Goal: Register for event/course

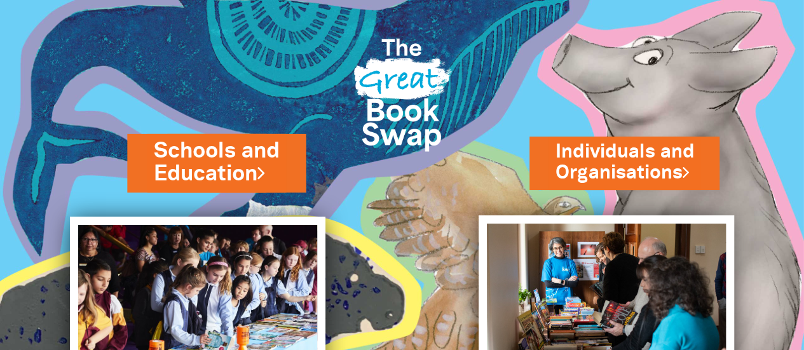
click at [222, 163] on link "Schools and Education" at bounding box center [216, 162] width 125 height 53
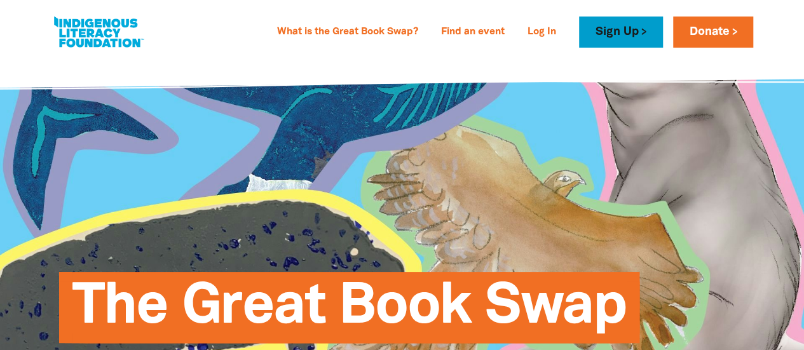
click at [610, 32] on link "Sign Up" at bounding box center [620, 32] width 83 height 31
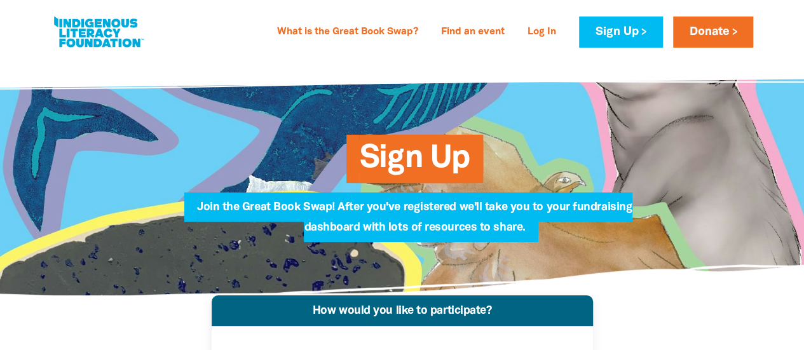
click at [103, 21] on link at bounding box center [98, 32] width 95 height 39
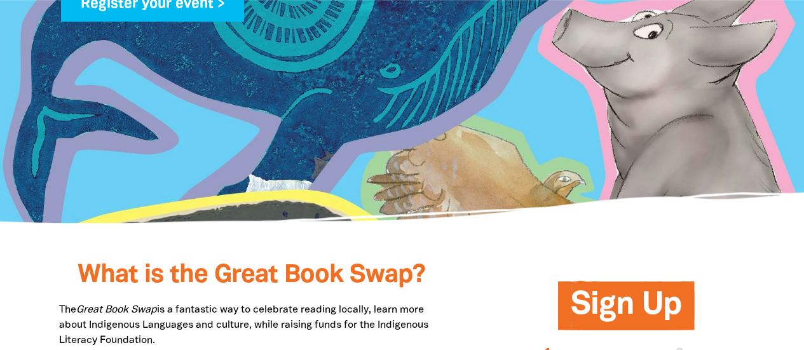
scroll to position [274, 0]
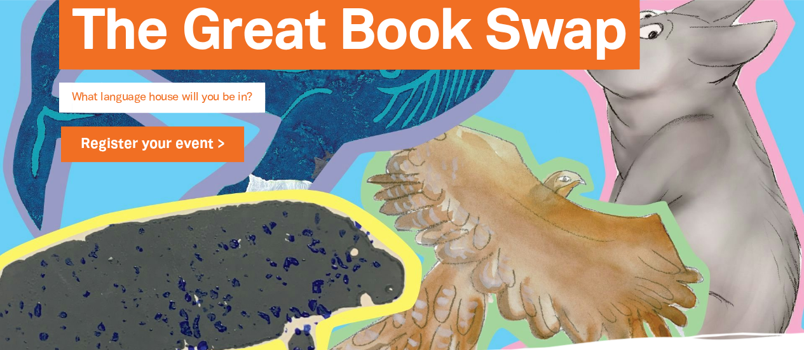
click at [170, 146] on link "Register your event >" at bounding box center [153, 144] width 184 height 36
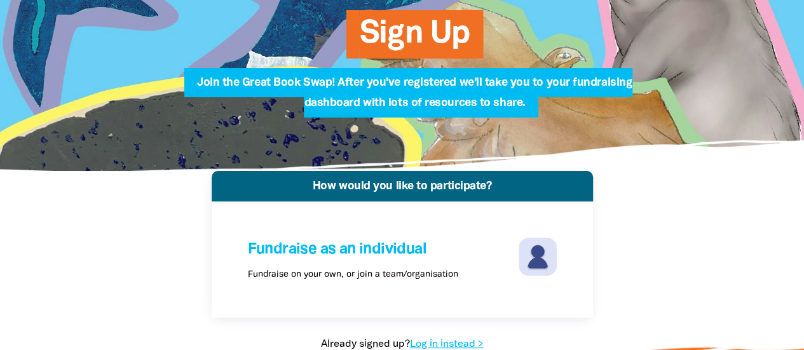
scroll to position [126, 0]
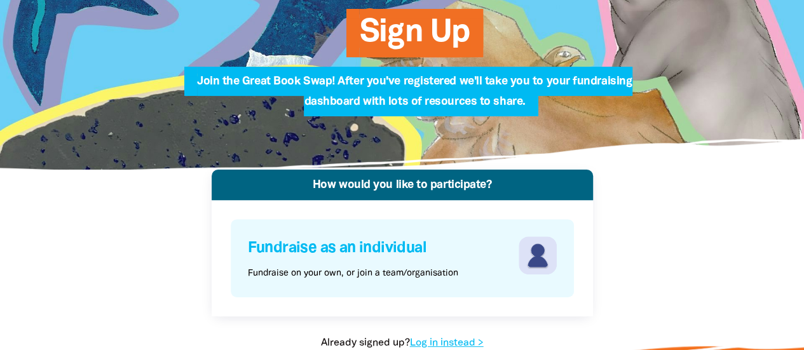
click at [383, 244] on h4 "Fundraise as an individual" at bounding box center [382, 248] width 268 height 24
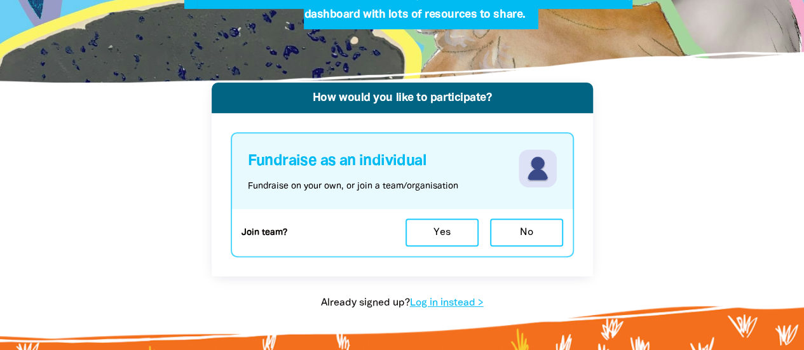
scroll to position [218, 0]
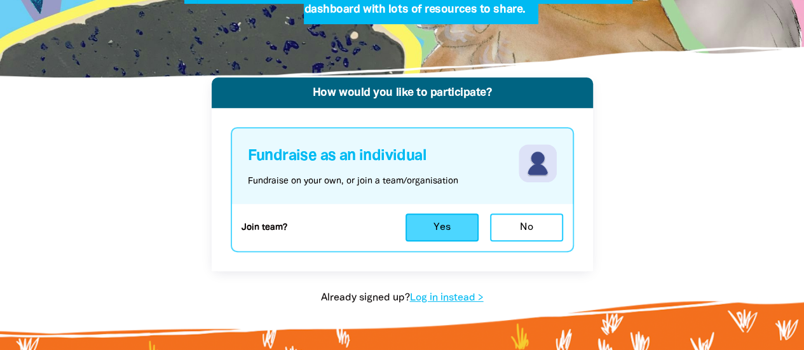
click at [435, 228] on button "Yes" at bounding box center [442, 228] width 73 height 28
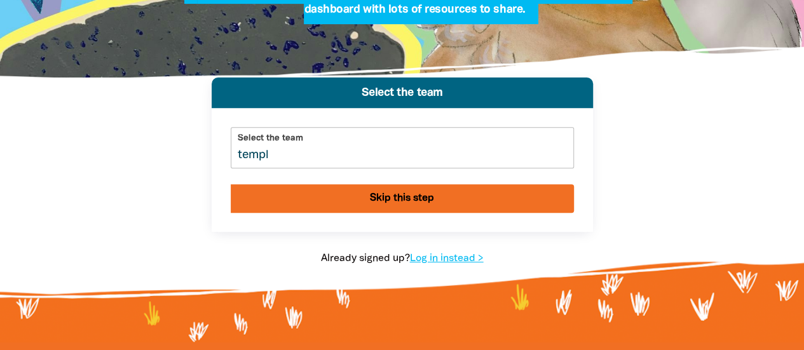
type input "temple"
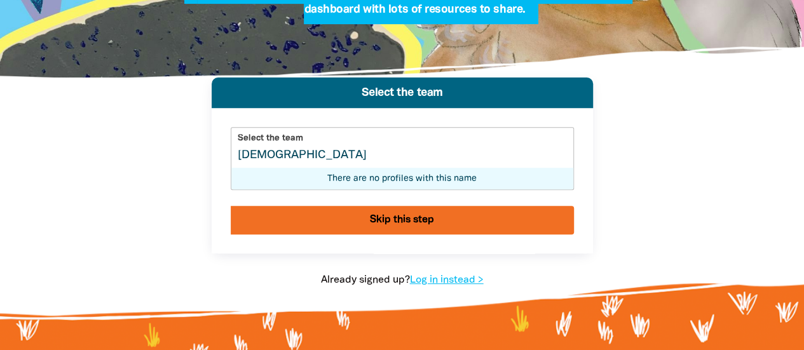
scroll to position [274, 0]
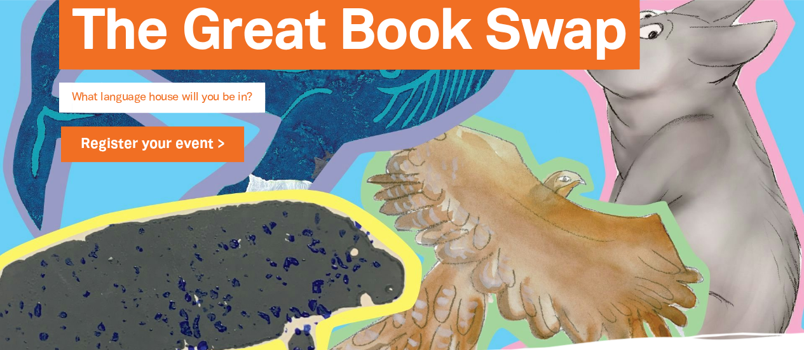
click at [174, 142] on link "Register your event >" at bounding box center [153, 144] width 184 height 36
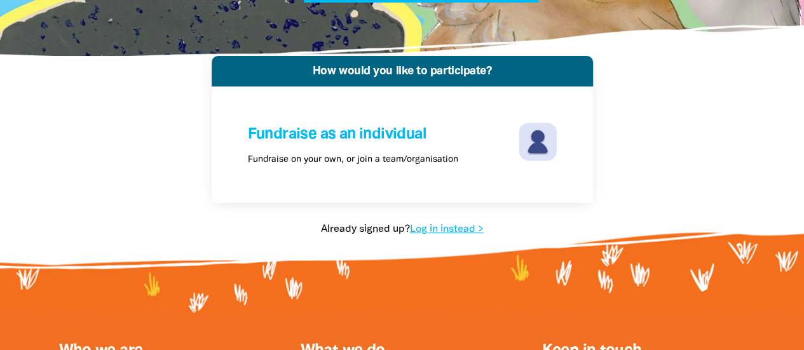
scroll to position [240, 0]
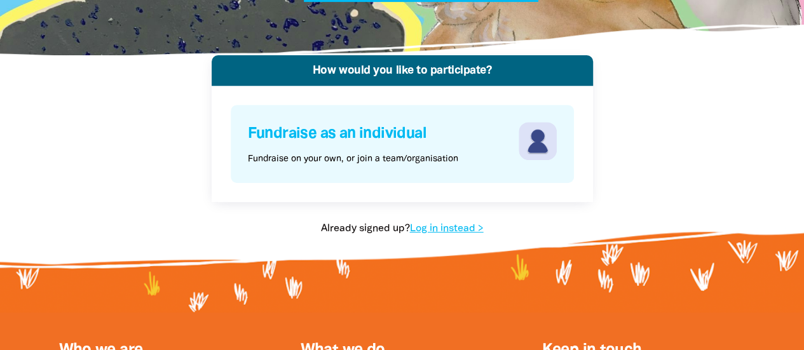
click at [414, 167] on div "Fundraise as an individual Fundraise on your own, or join a team/organisation" at bounding box center [402, 144] width 341 height 76
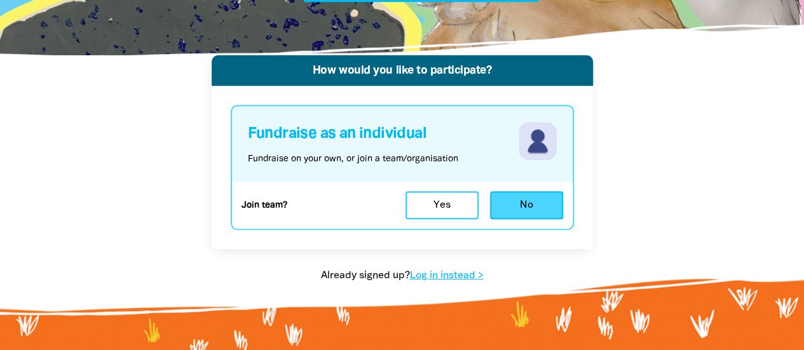
click at [514, 209] on button "No" at bounding box center [526, 205] width 73 height 28
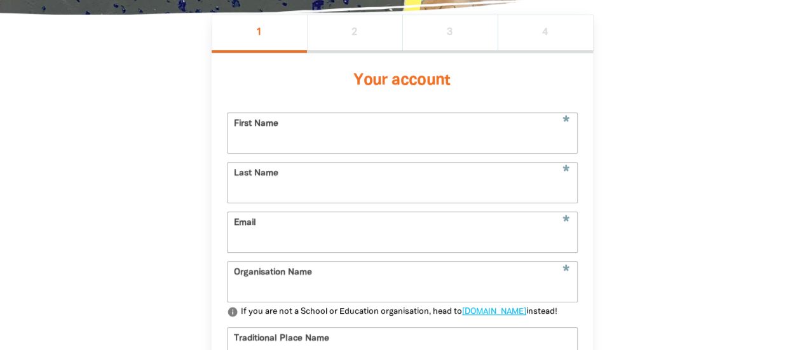
scroll to position [285, 0]
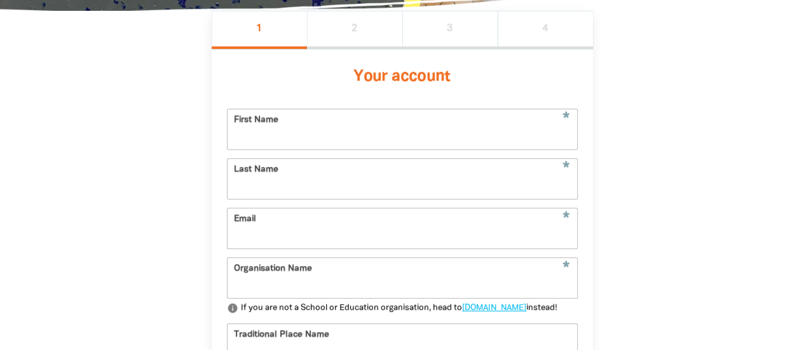
click at [361, 140] on input "First Name" at bounding box center [403, 129] width 350 height 40
click at [488, 312] on link "go.greatbookswap.org.au" at bounding box center [494, 308] width 64 height 8
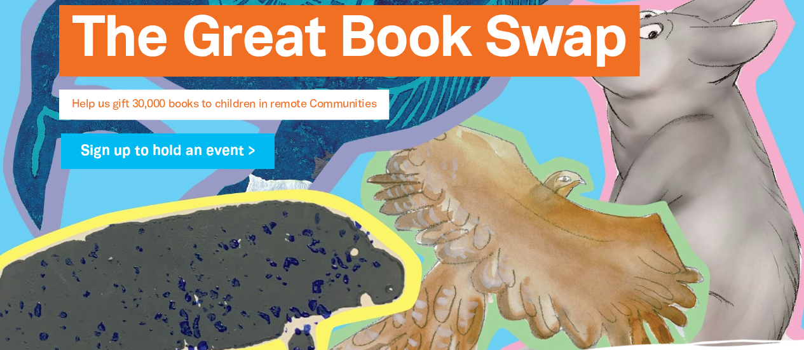
scroll to position [266, 0]
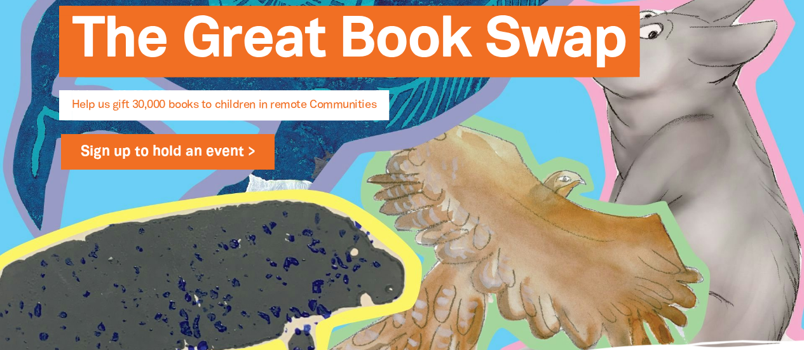
click at [202, 149] on link "Sign up to hold an event >" at bounding box center [168, 152] width 214 height 36
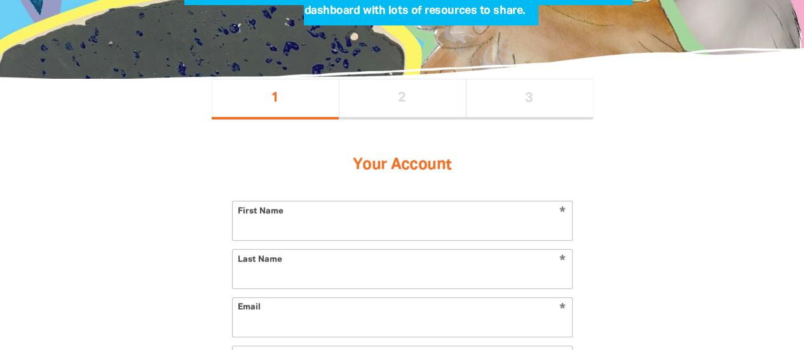
scroll to position [217, 0]
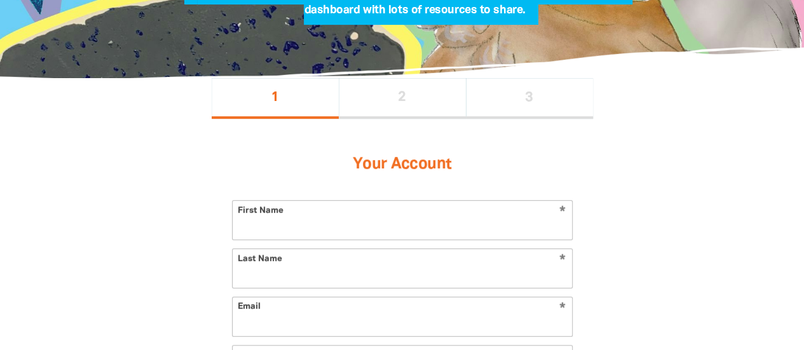
click at [348, 232] on input "First Name" at bounding box center [402, 220] width 339 height 39
type input "Catherine"
click at [320, 276] on input "Last Name" at bounding box center [402, 268] width 339 height 39
type input "Clements"
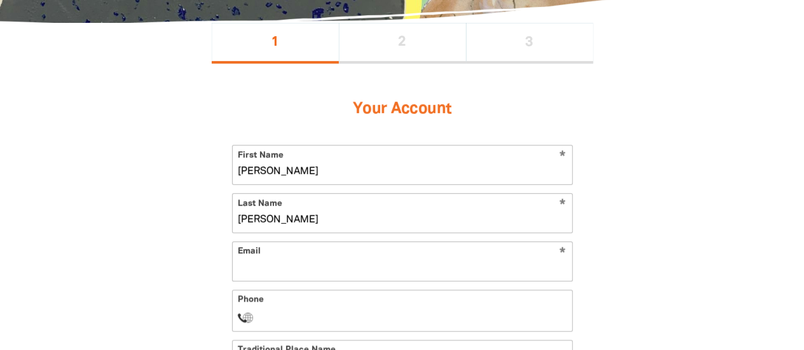
scroll to position [299, 0]
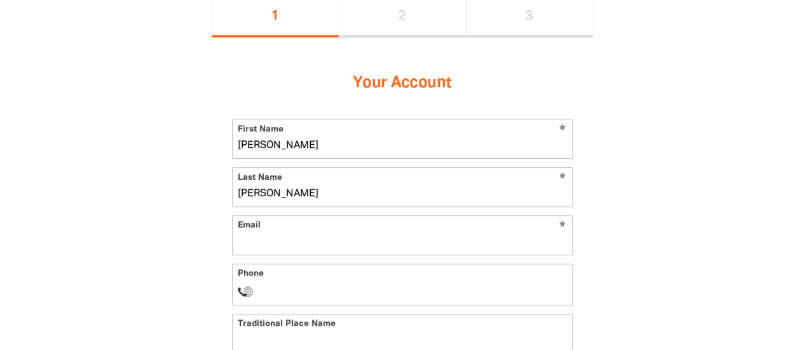
click at [302, 244] on input "Email" at bounding box center [402, 235] width 339 height 39
type input "catherine.clements@education.vic.gov.au"
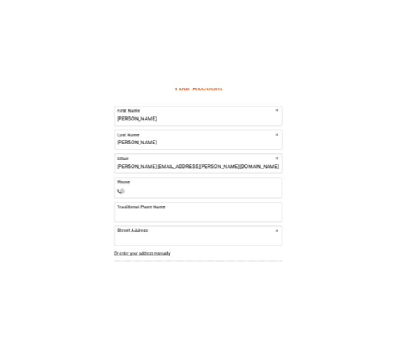
scroll to position [385, 0]
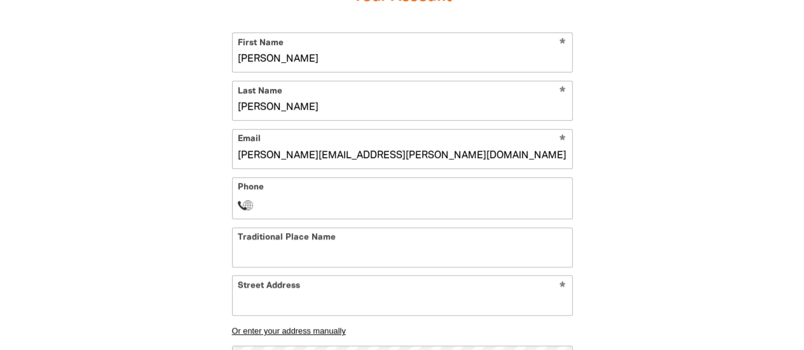
click at [306, 198] on input "Phone" at bounding box center [414, 205] width 303 height 15
type input "+0425780407"
click at [276, 259] on input "Traditional Place Name" at bounding box center [402, 247] width 339 height 39
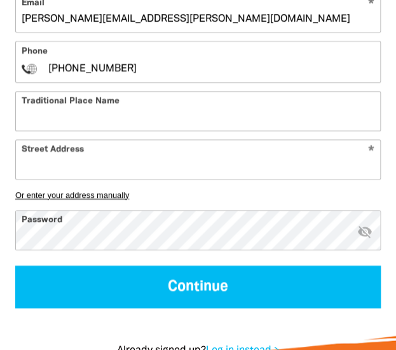
click at [153, 114] on input "Traditional Place Name" at bounding box center [198, 111] width 364 height 39
type input "Wurundjeri"
click at [74, 160] on input "Street Address" at bounding box center [198, 159] width 364 height 39
click at [111, 157] on input "Street Address" at bounding box center [198, 159] width 364 height 39
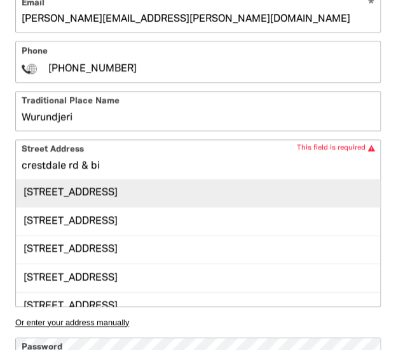
click at [136, 187] on div "1 Crestdale Road, WANTIRNA VIC 3152" at bounding box center [198, 192] width 364 height 27
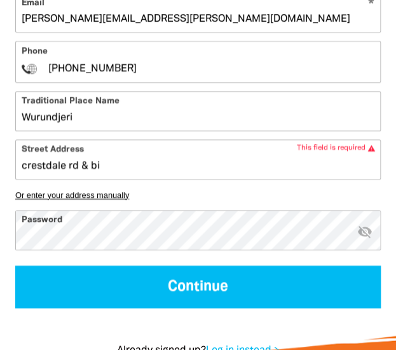
type input "1 Crestdale Road, WANTIRNA VIC 3152"
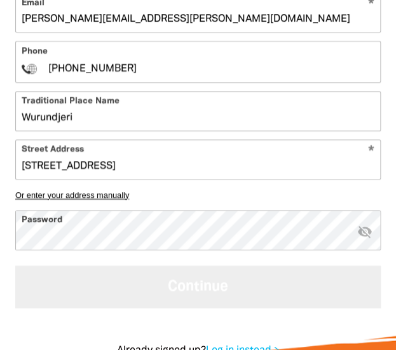
click at [161, 284] on button "Continue" at bounding box center [197, 286] width 365 height 43
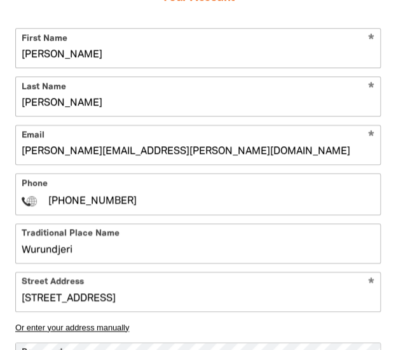
select select "No"
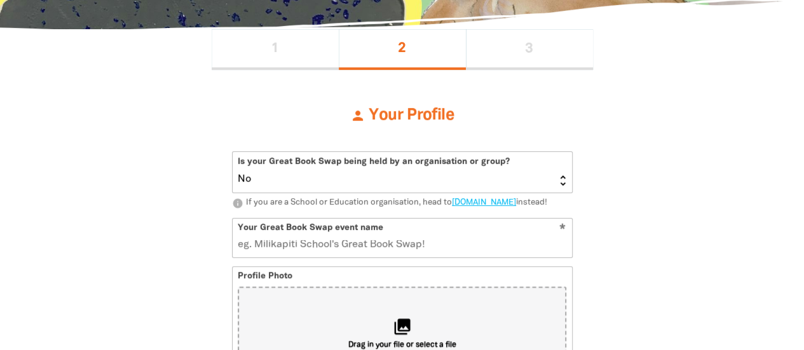
scroll to position [271, 0]
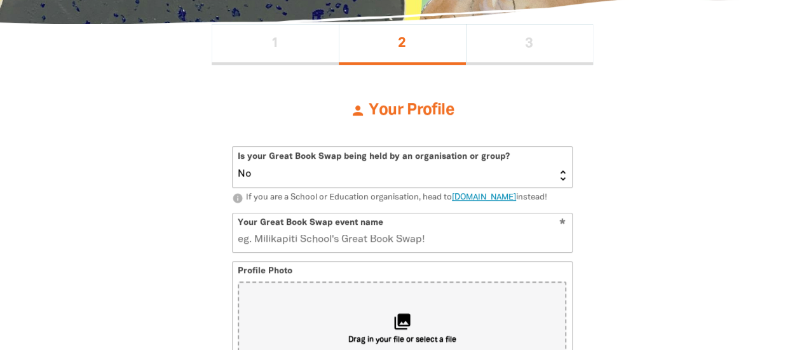
click at [516, 194] on link "edu.greatbookswap.org.au" at bounding box center [484, 198] width 64 height 8
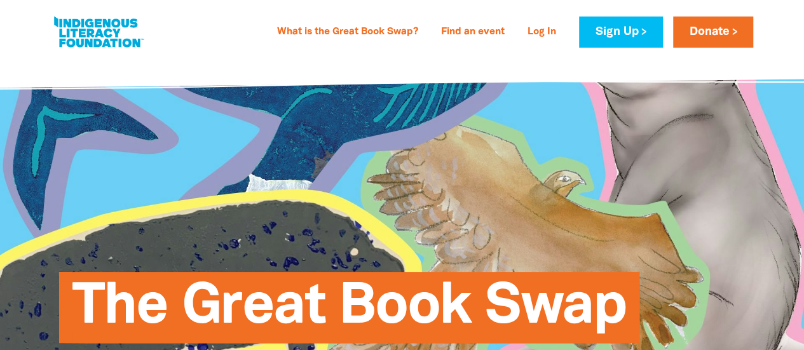
scroll to position [285, 0]
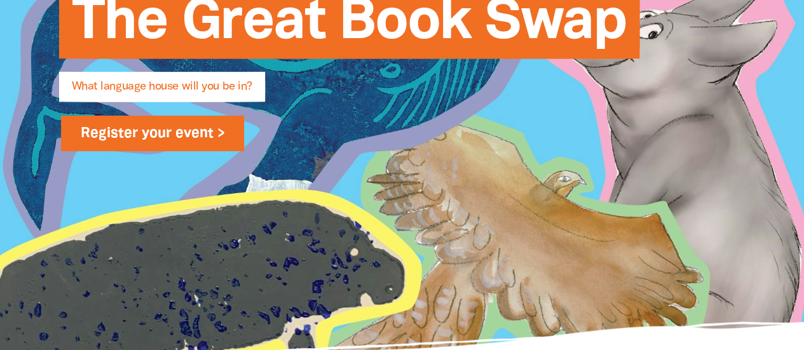
click at [148, 136] on link "Register your event >" at bounding box center [153, 134] width 184 height 36
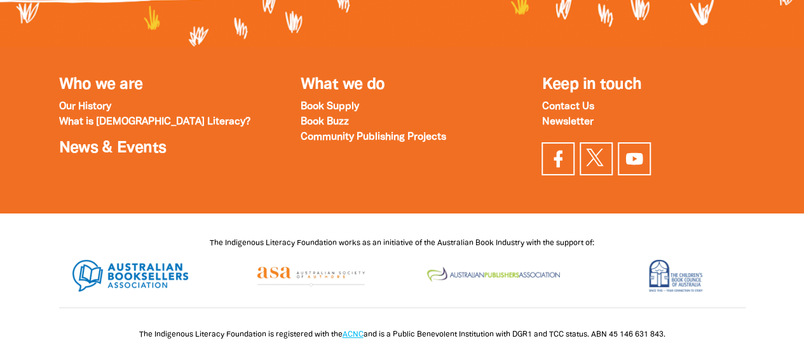
scroll to position [474, 0]
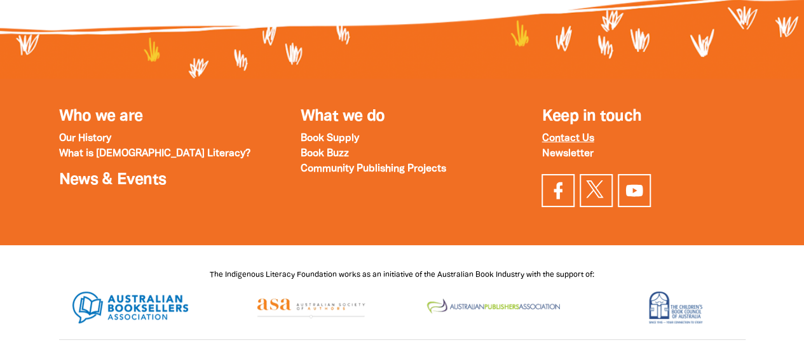
click at [566, 137] on strong "Contact Us" at bounding box center [568, 138] width 52 height 9
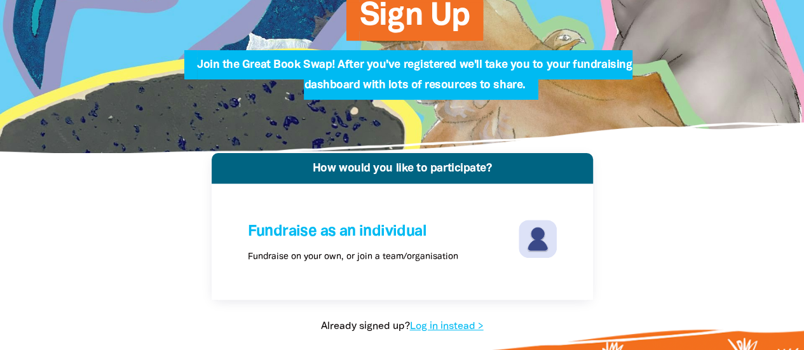
scroll to position [0, 0]
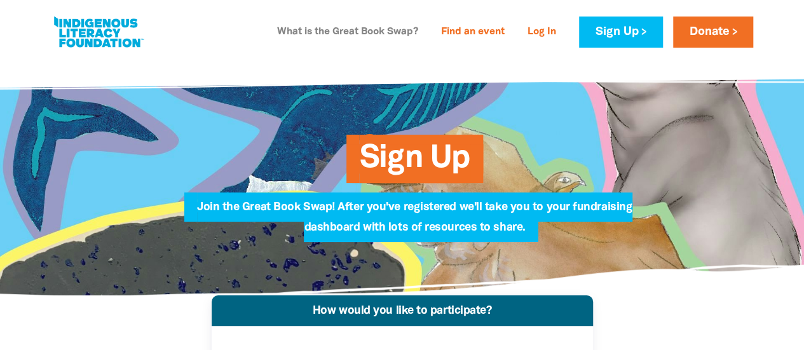
click at [362, 35] on link "What is the Great Book Swap?" at bounding box center [347, 32] width 156 height 20
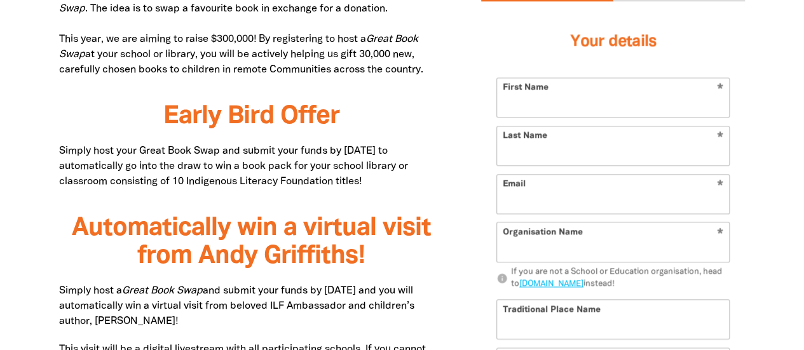
scroll to position [842, 0]
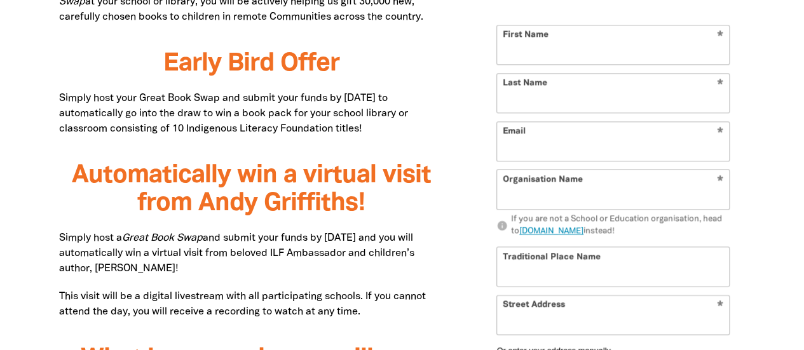
click at [530, 233] on link "[DOMAIN_NAME]" at bounding box center [551, 232] width 64 height 8
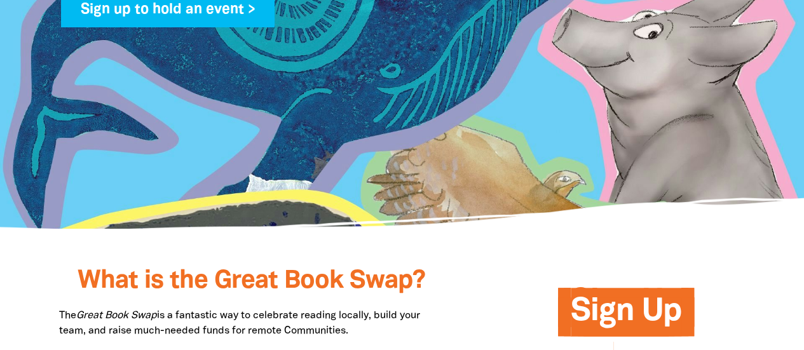
scroll to position [408, 0]
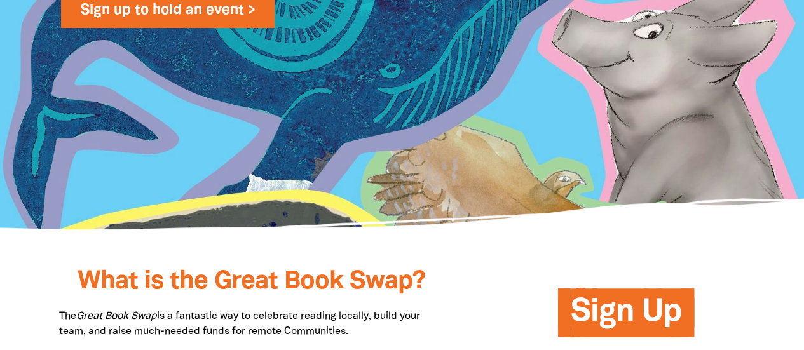
type input "[PERSON_NAME][EMAIL_ADDRESS][PERSON_NAME][DOMAIN_NAME]"
click at [237, 8] on link "Sign up to hold an event >" at bounding box center [168, 10] width 214 height 36
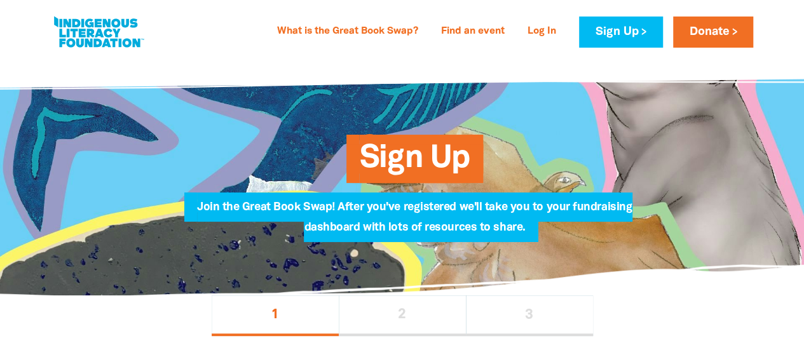
type input "[PERSON_NAME][EMAIL_ADDRESS][PERSON_NAME][DOMAIN_NAME]"
click at [722, 30] on link "Donate" at bounding box center [713, 32] width 80 height 31
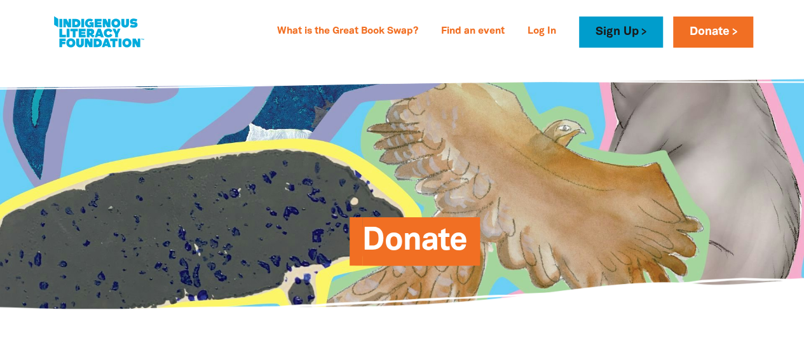
click at [610, 27] on link "Sign Up" at bounding box center [620, 32] width 83 height 31
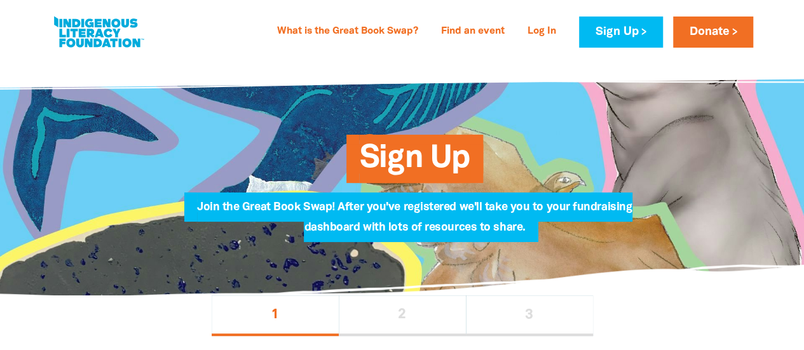
type input "catherine.clements@education.vic.gov.au"
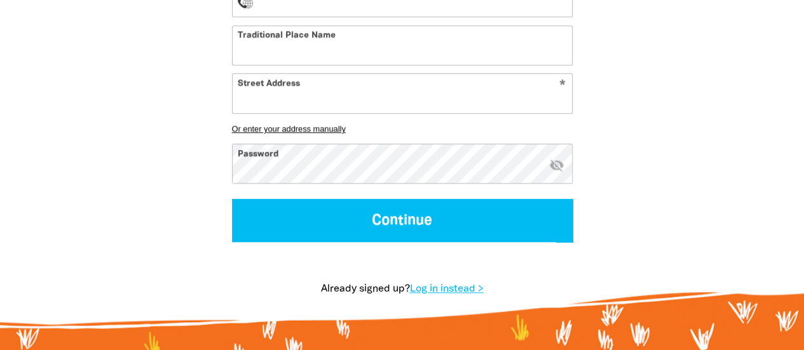
scroll to position [568, 0]
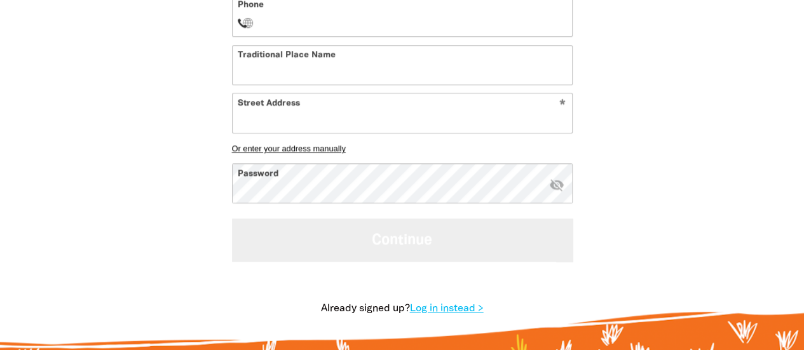
click at [409, 257] on button "Continue" at bounding box center [402, 240] width 341 height 43
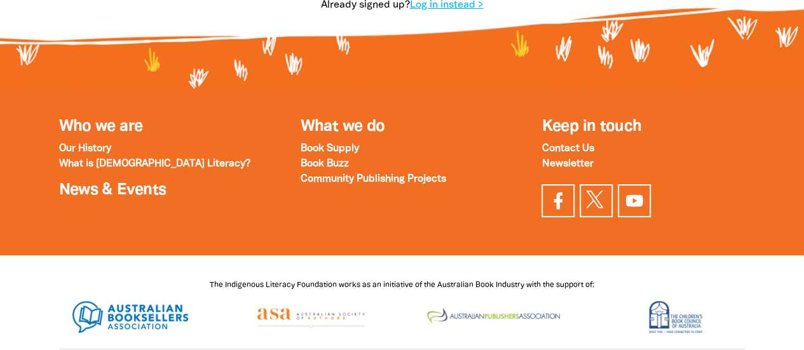
scroll to position [871, 0]
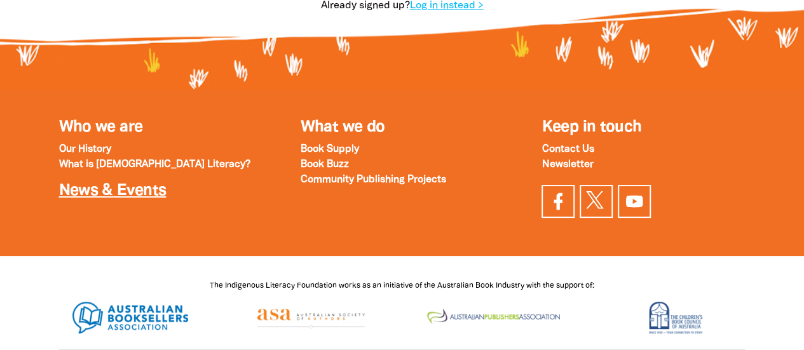
click at [109, 196] on link "News & Events" at bounding box center [112, 191] width 107 height 15
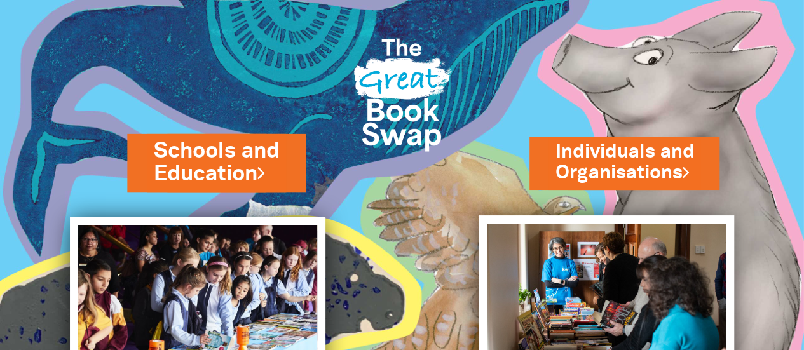
click at [217, 152] on link "Schools and Education" at bounding box center [216, 162] width 125 height 53
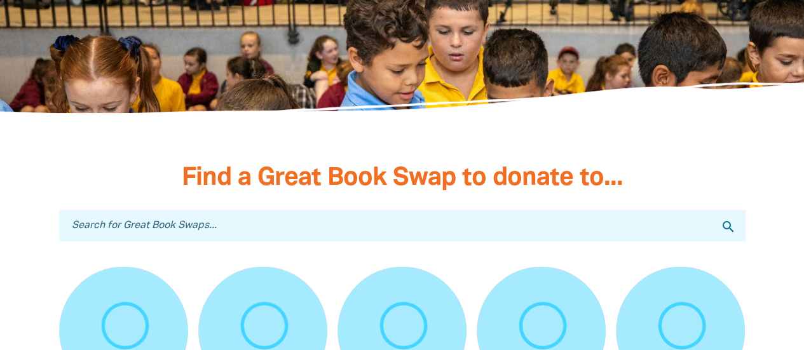
scroll to position [3703, 0]
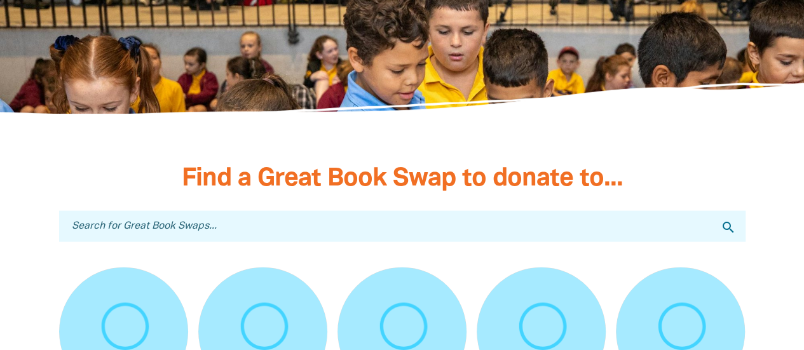
click at [433, 211] on input "Search for Great Book Swaps..." at bounding box center [402, 226] width 686 height 31
type input "rege"
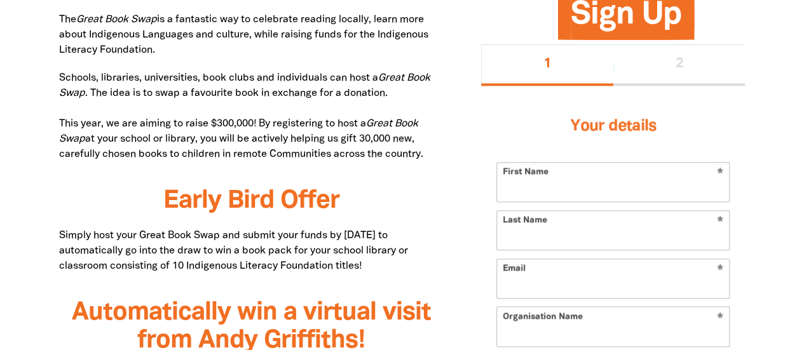
scroll to position [714, 0]
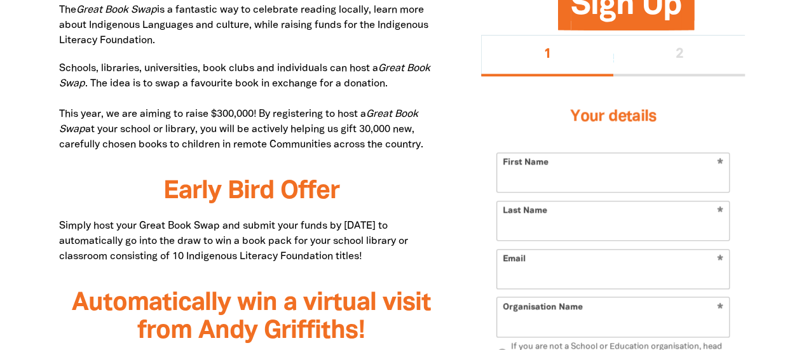
click at [525, 170] on input "First Name" at bounding box center [613, 172] width 232 height 39
type input "[PERSON_NAME]"
click at [560, 222] on input "Last Name" at bounding box center [613, 220] width 232 height 39
type input "[PERSON_NAME]"
click at [540, 273] on input "Email" at bounding box center [613, 269] width 232 height 39
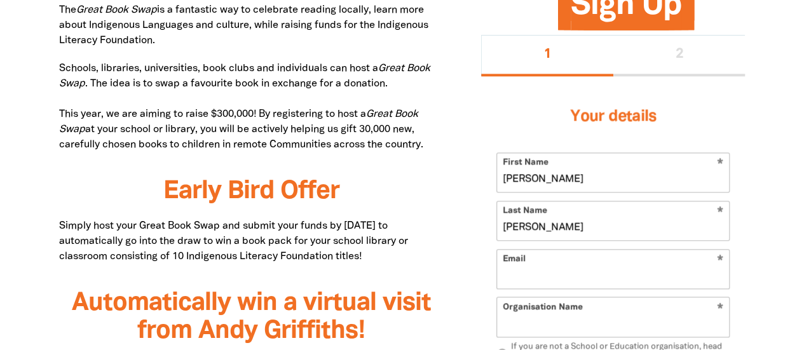
type input "catherine.clements@education.vic.gov.au"
click at [575, 318] on input "Organisation Name" at bounding box center [613, 317] width 232 height 39
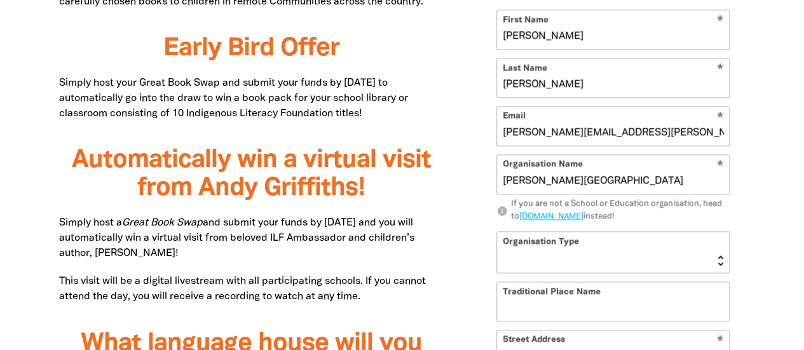
scroll to position [871, 0]
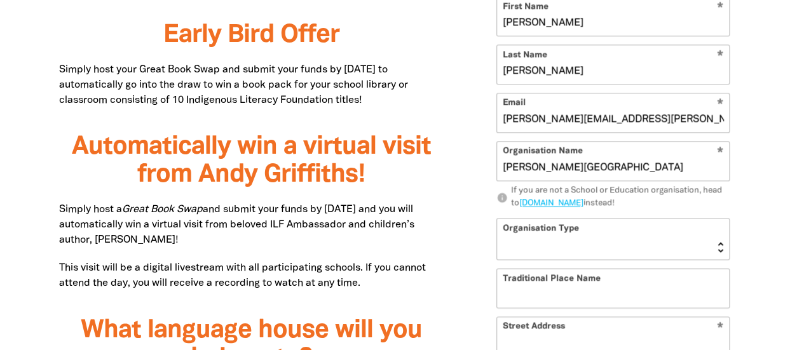
type input "Templeton Primary School"
click at [603, 236] on select "Early Learning Primary School High School K-12 University or TAFE Community Lib…" at bounding box center [613, 239] width 232 height 41
select select "primary-school"
click at [497, 219] on select "Early Learning Primary School High School K-12 University or TAFE Community Lib…" at bounding box center [613, 239] width 232 height 41
click at [569, 288] on input "Traditional Place Name" at bounding box center [613, 288] width 232 height 39
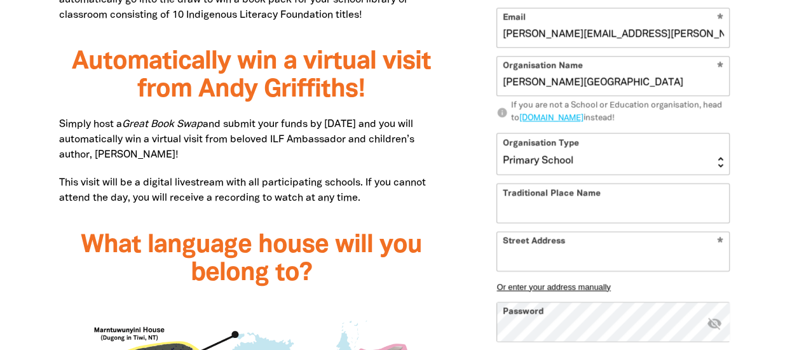
scroll to position [957, 0]
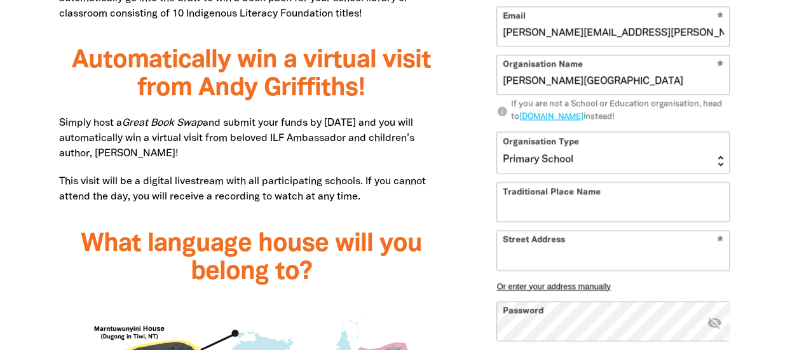
click at [600, 257] on input "Street Address" at bounding box center [613, 250] width 232 height 39
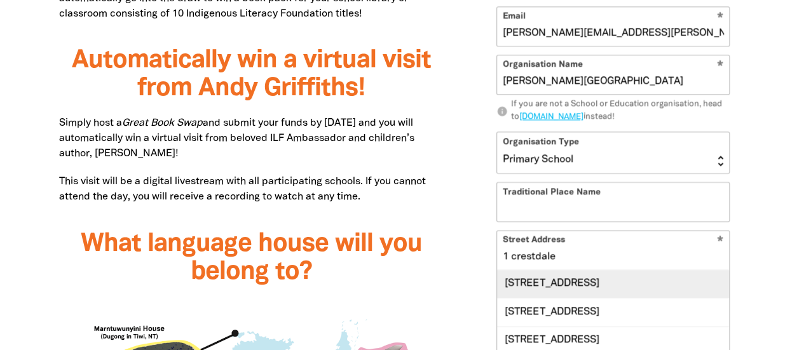
click at [597, 283] on div "1 Crestdale Road, WANTIRNA VIC 3152" at bounding box center [613, 283] width 232 height 27
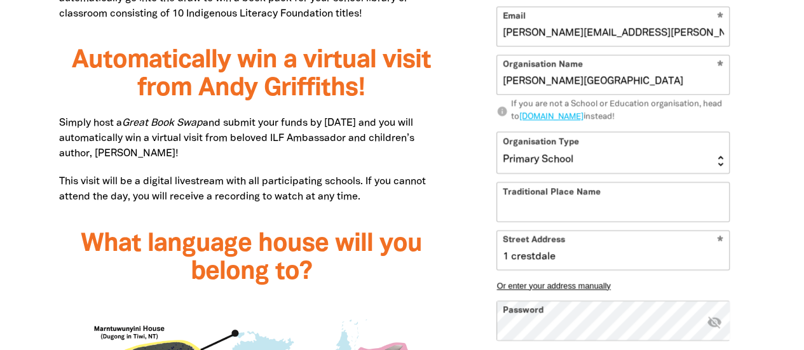
type input "1 Crestdale Road, WANTIRNA VIC 3152"
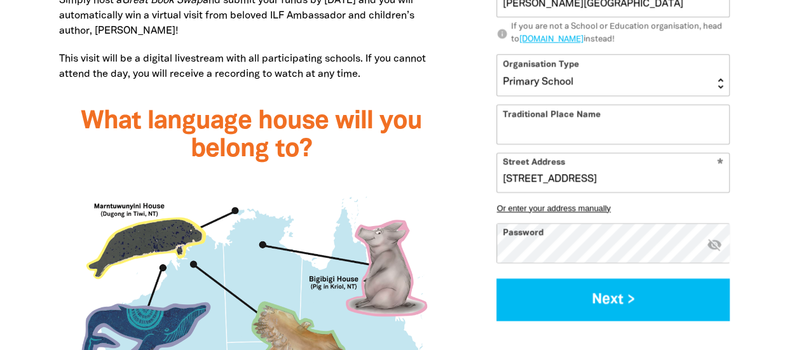
scroll to position [1092, 0]
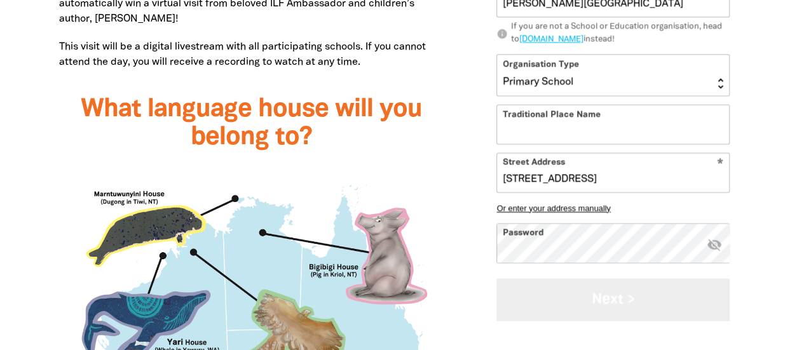
click at [615, 303] on button "Next >" at bounding box center [612, 299] width 233 height 43
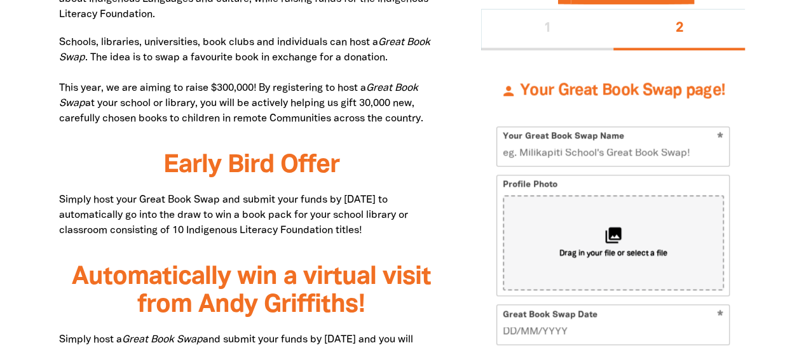
scroll to position [739, 0]
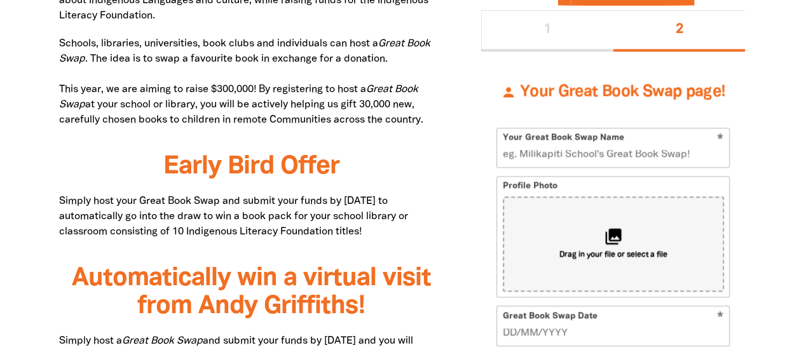
click at [545, 149] on input "Your Great Book Swap Name" at bounding box center [613, 147] width 232 height 39
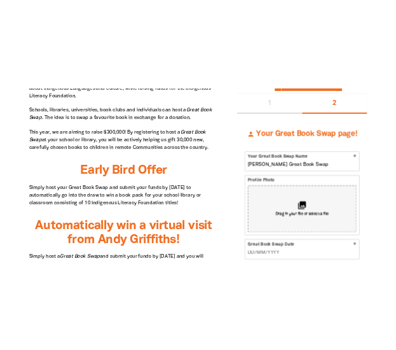
scroll to position [839, 0]
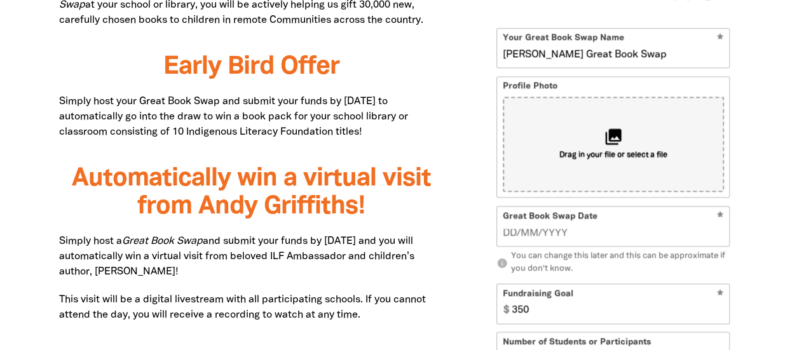
type input "Templeton's Great Book Swap"
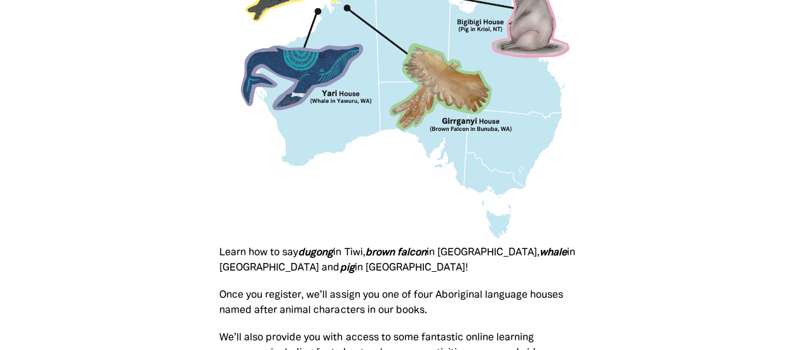
scroll to position [871, 0]
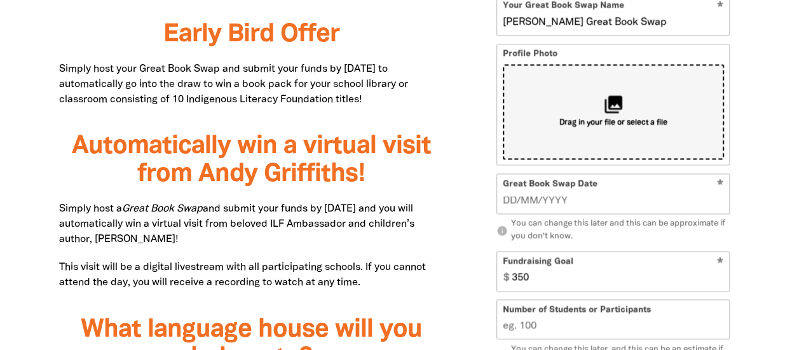
click at [596, 107] on div "collections Drag in your file or select a file" at bounding box center [613, 111] width 221 height 95
type input "C:\fakepath\templeton-primary-school-280h.webp"
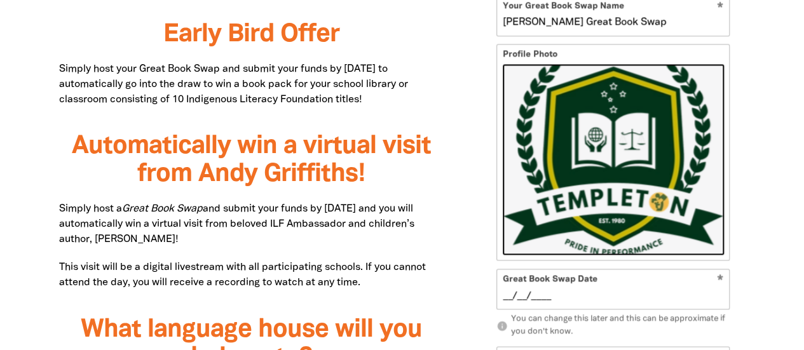
click at [555, 295] on input "__/__/____" at bounding box center [613, 296] width 221 height 14
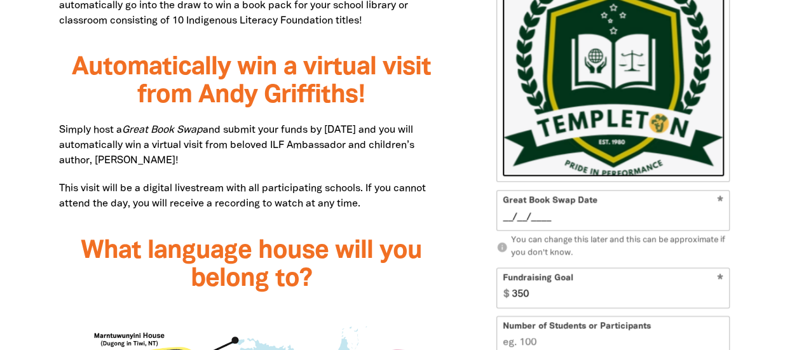
scroll to position [1012, 0]
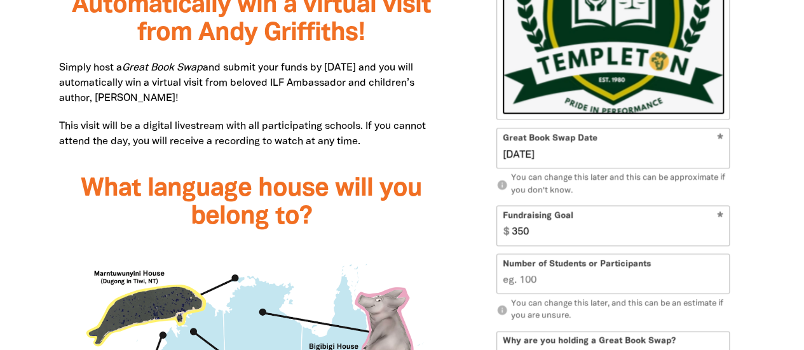
type input "12/09/2025"
click at [589, 234] on input "350" at bounding box center [617, 226] width 223 height 39
type input "700"
click at [528, 271] on input "Number of Students or Participants" at bounding box center [613, 274] width 232 height 39
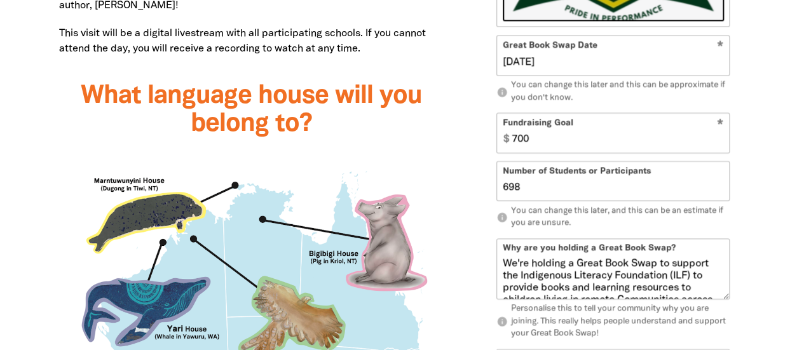
type input "698"
click at [597, 264] on textarea "We're holding a Great Book Swap to support the Indigenous Literacy Foundation (…" at bounding box center [613, 278] width 232 height 41
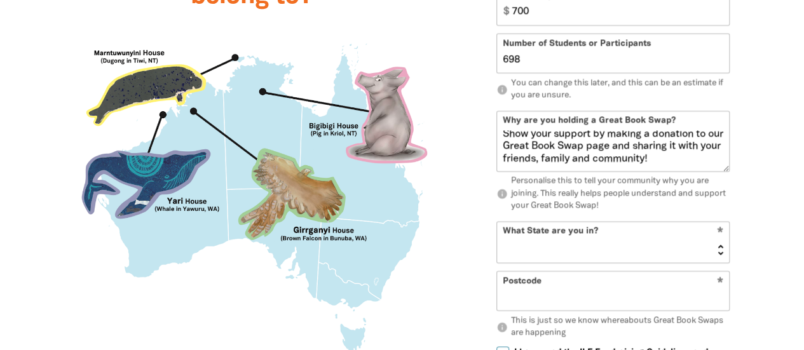
scroll to position [1232, 0]
click at [618, 247] on select "NSW VIC QLD NT WA SA TAS ACT" at bounding box center [613, 243] width 232 height 41
select select "VIC"
click at [497, 223] on select "NSW VIC QLD NT WA SA TAS ACT" at bounding box center [613, 243] width 232 height 41
click at [547, 288] on input "Postcode" at bounding box center [613, 292] width 232 height 39
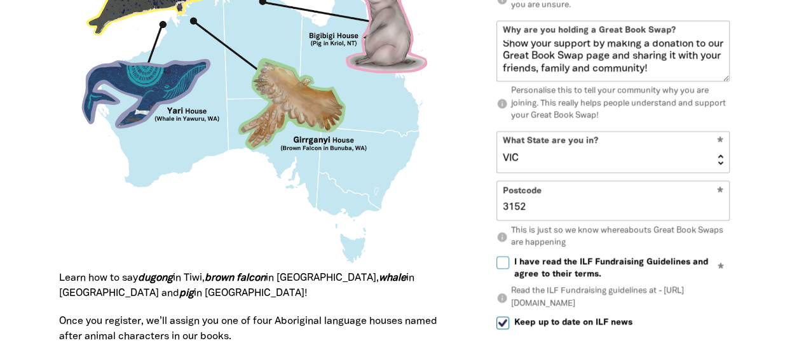
scroll to position [1335, 0]
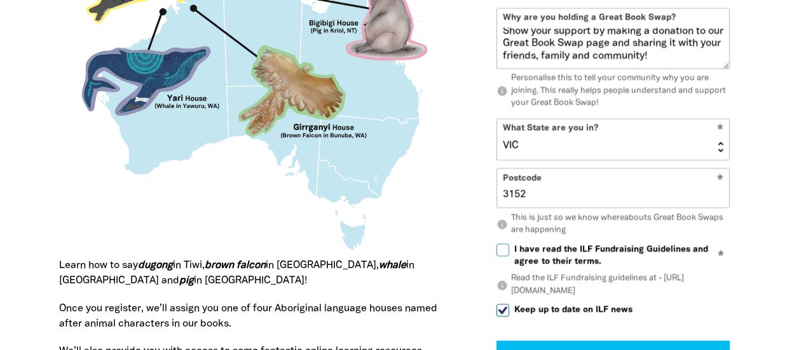
type input "3152"
click at [510, 245] on label "I have read the ILF Fundraising Guidelines and agree to their terms." at bounding box center [612, 256] width 233 height 25
click at [509, 245] on input "I have read the ILF Fundraising Guidelines and agree to their terms." at bounding box center [502, 250] width 13 height 13
checkbox input "true"
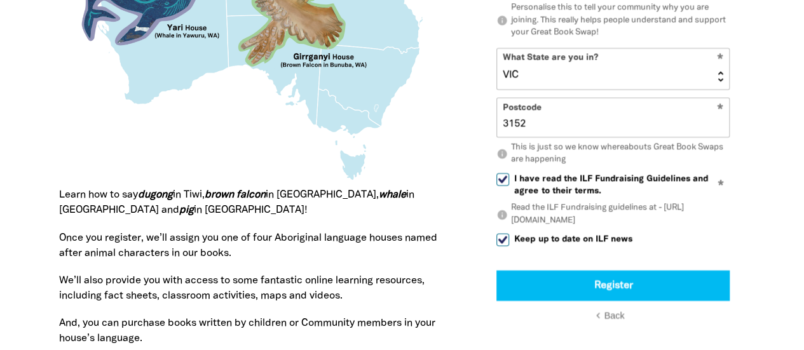
scroll to position [1423, 0]
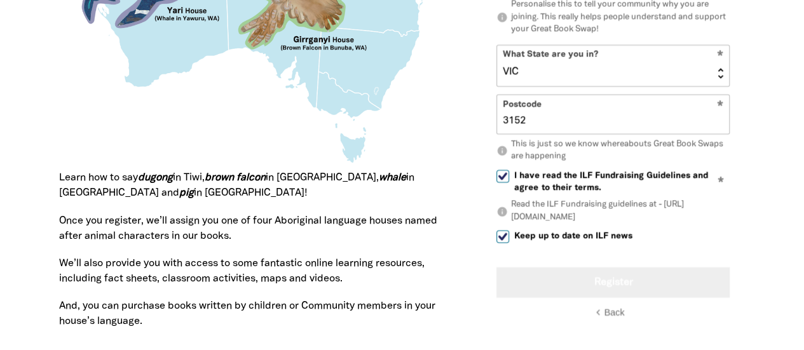
click at [613, 289] on button "Register" at bounding box center [612, 283] width 233 height 31
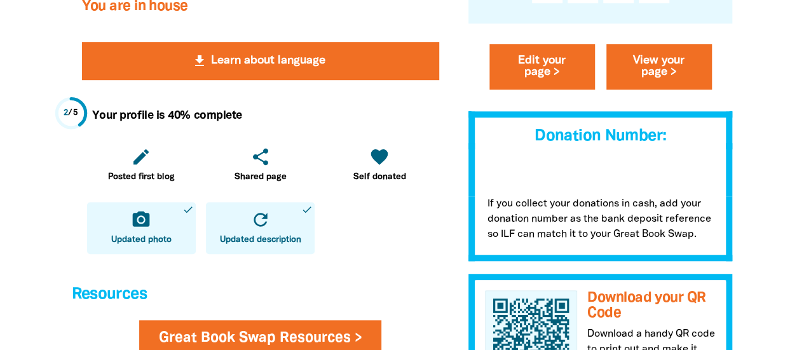
scroll to position [493, 0]
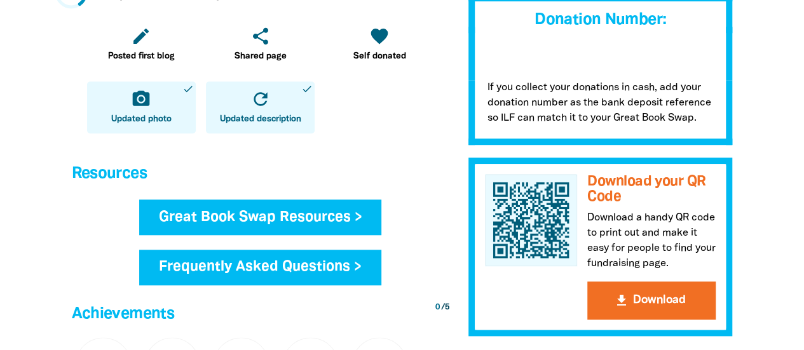
click at [324, 212] on link "Great Book Swap Resources >" at bounding box center [260, 218] width 243 height 36
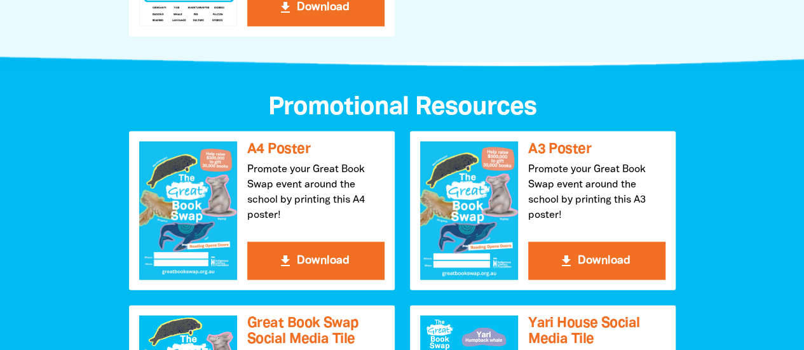
scroll to position [1285, 0]
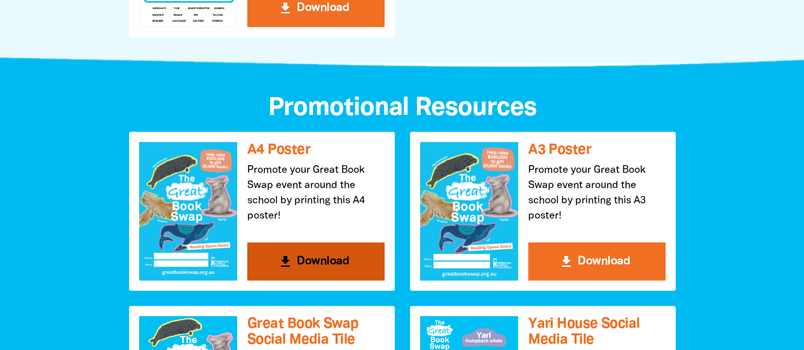
click at [303, 268] on button "get_app Download" at bounding box center [315, 262] width 137 height 38
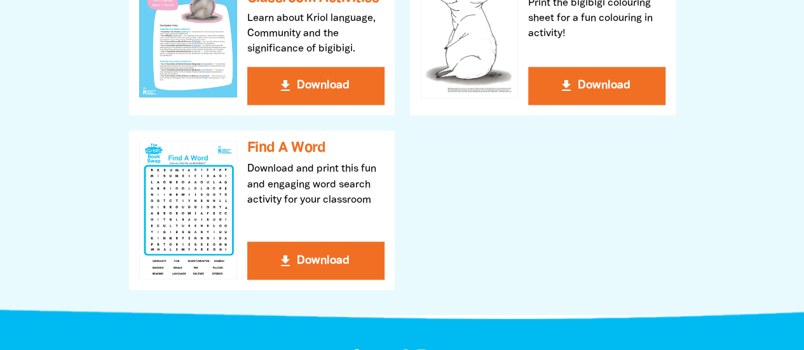
scroll to position [1039, 0]
